Goal: Find specific page/section: Find specific page/section

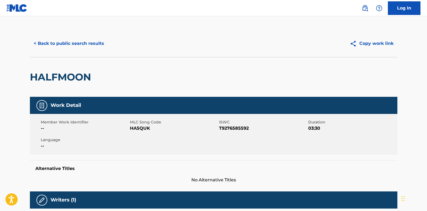
click at [55, 43] on button "< Back to public search results" at bounding box center [69, 44] width 78 height 14
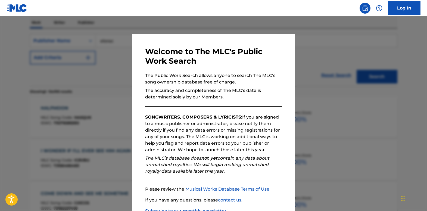
click at [112, 78] on div at bounding box center [213, 121] width 427 height 211
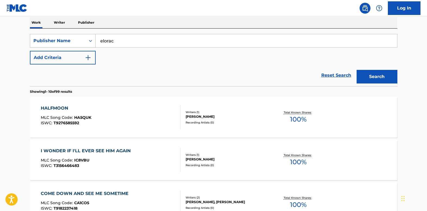
drag, startPoint x: 125, startPoint y: 42, endPoint x: 89, endPoint y: 41, distance: 36.5
click at [89, 41] on div "SearchWithCriteria5eeeadbd-98ae-4af2-a859-b83eb895d57f Publisher Name elorac" at bounding box center [214, 41] width 368 height 14
click at [89, 42] on icon "Search Form" at bounding box center [90, 40] width 5 height 5
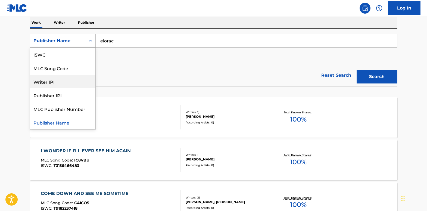
scroll to position [0, 0]
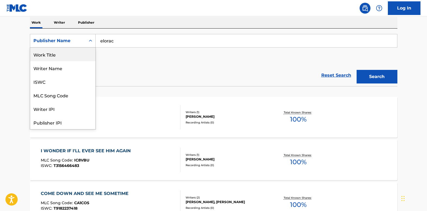
click at [76, 57] on div "Work Title" at bounding box center [62, 55] width 65 height 14
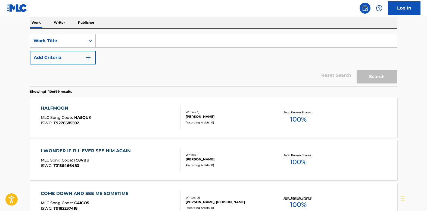
paste input "The Man Who Told Everything"
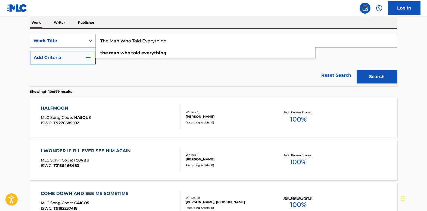
type input "The Man Who Told Everything"
click at [369, 74] on button "Search" at bounding box center [377, 77] width 41 height 14
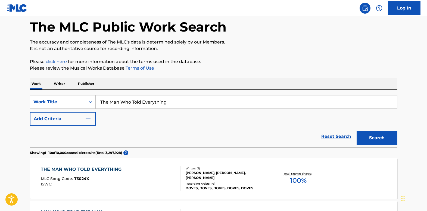
scroll to position [87, 0]
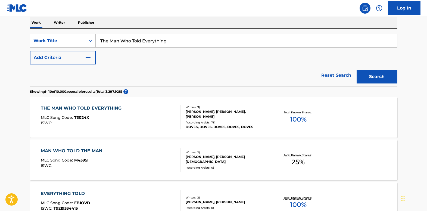
click at [72, 106] on div "THE MAN WHO TOLD EVERYTHING" at bounding box center [82, 108] width 83 height 7
